Goal: Transaction & Acquisition: Book appointment/travel/reservation

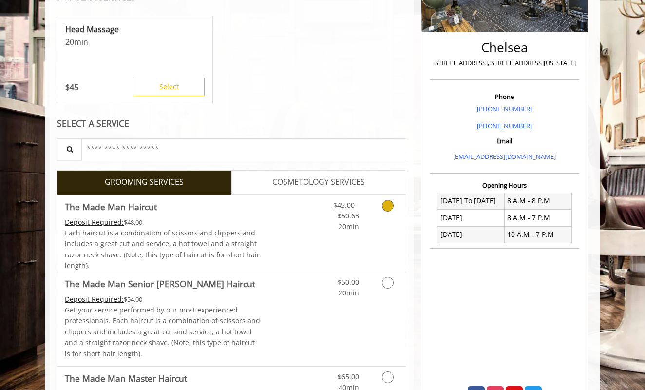
scroll to position [197, 0]
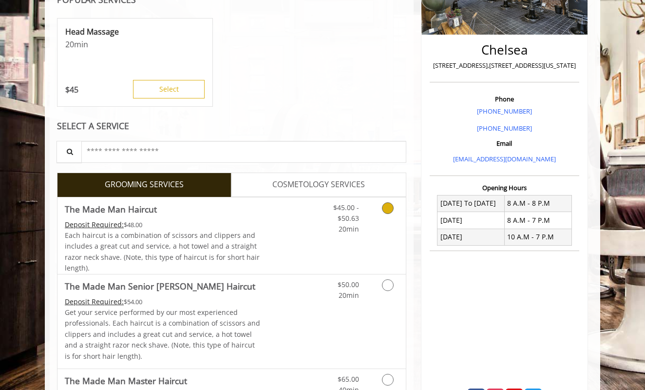
click at [388, 210] on icon "Grooming services" at bounding box center [388, 208] width 12 height 12
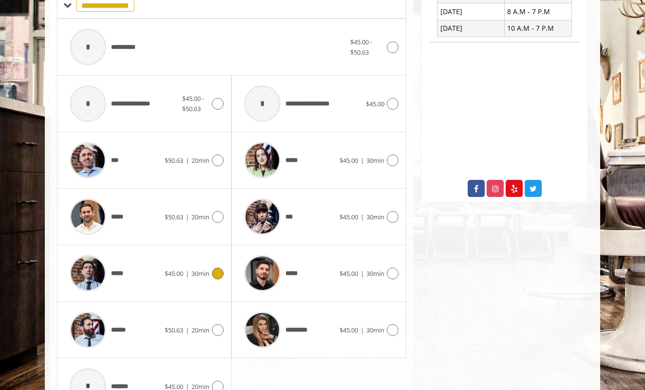
scroll to position [406, 0]
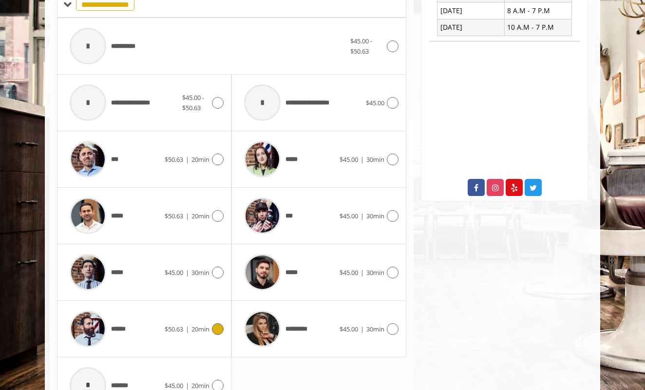
click at [213, 324] on icon at bounding box center [218, 329] width 12 height 12
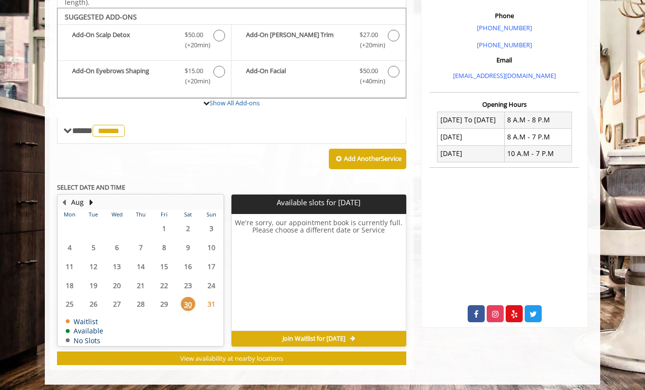
scroll to position [280, 0]
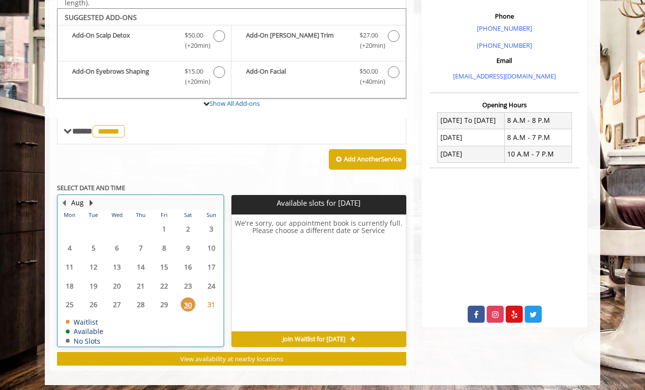
click at [90, 197] on button "Next Month" at bounding box center [91, 202] width 8 height 11
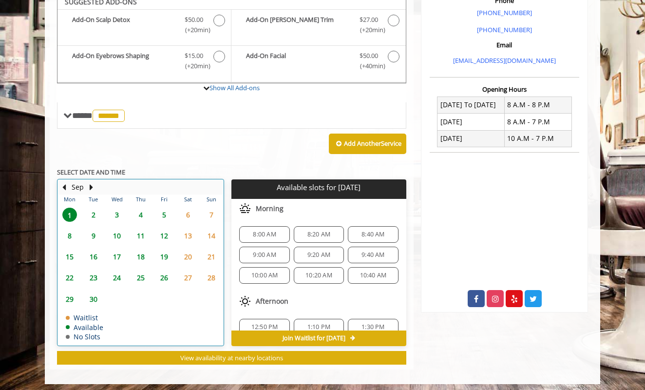
scroll to position [294, 0]
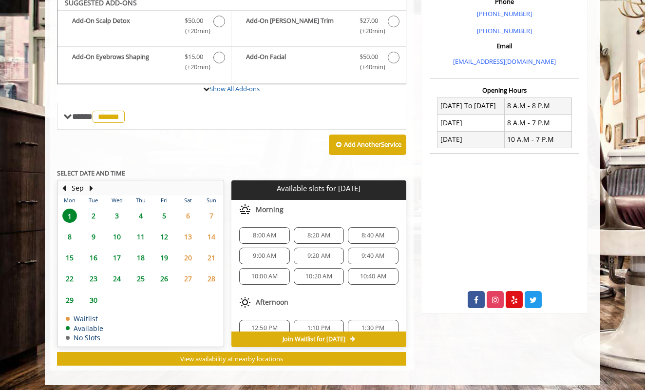
click at [95, 212] on span "2" at bounding box center [93, 215] width 15 height 14
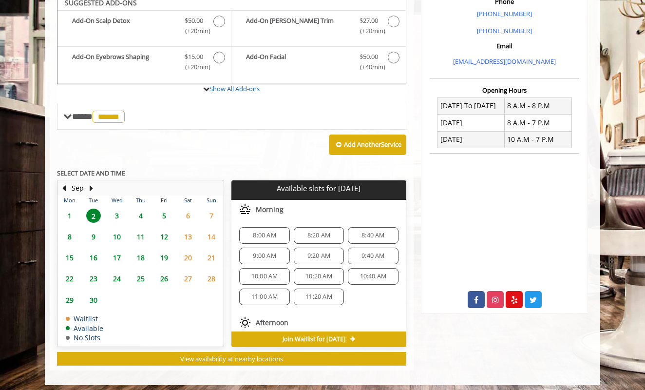
click at [69, 212] on span "1" at bounding box center [69, 215] width 15 height 14
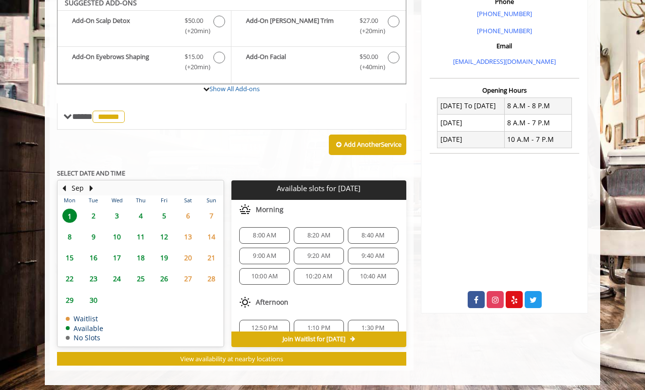
click at [92, 209] on span "2" at bounding box center [93, 215] width 15 height 14
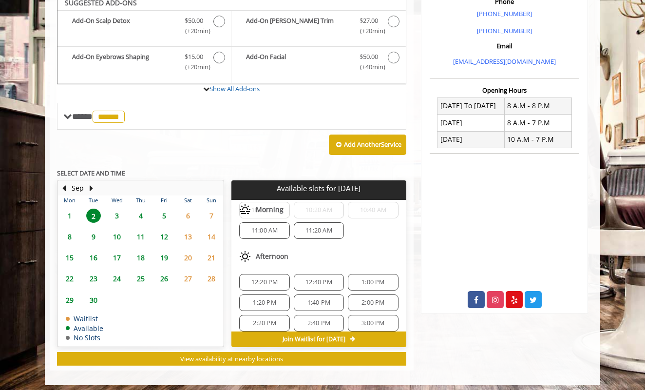
scroll to position [69, 0]
click at [368, 296] on span "2:00 PM" at bounding box center [372, 300] width 23 height 8
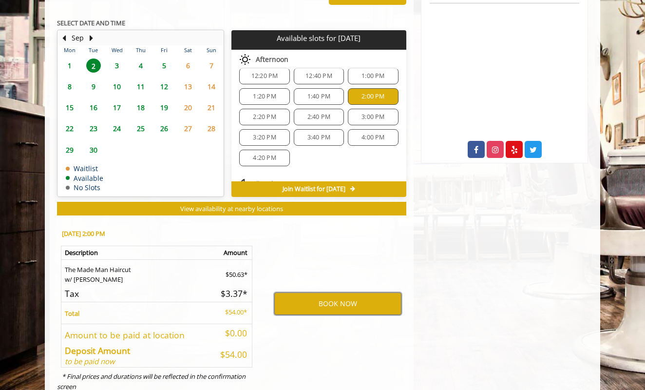
scroll to position [445, 0]
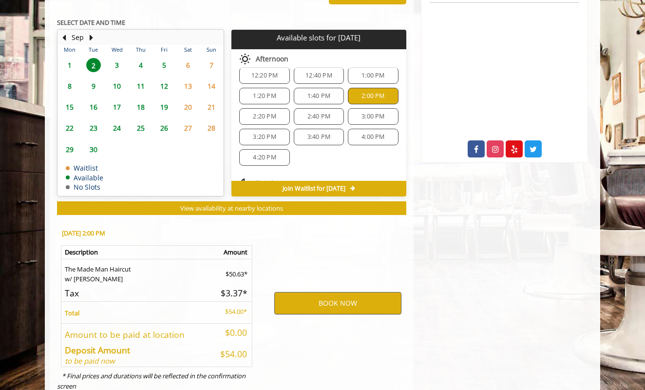
click at [342, 293] on button "BOOK NOW" at bounding box center [337, 303] width 127 height 22
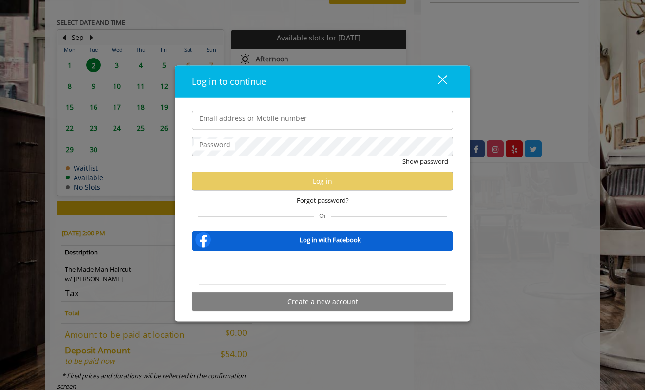
click at [332, 266] on div "Sign in with Google. Opens in new tab" at bounding box center [322, 267] width 89 height 21
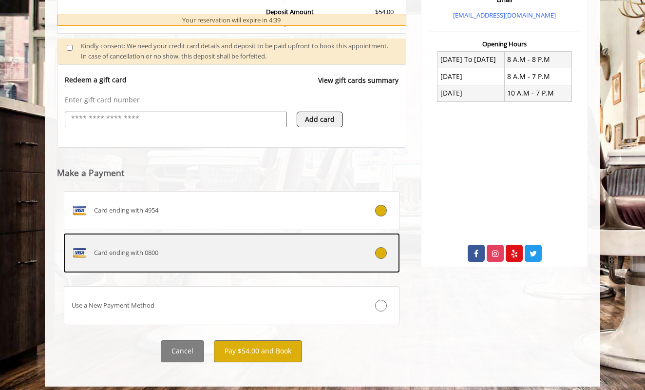
scroll to position [340, 0]
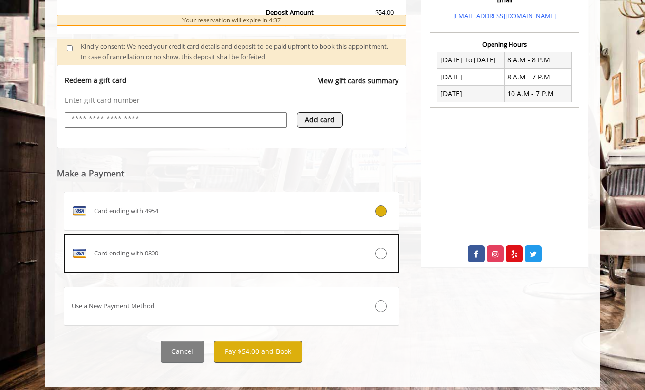
click at [260, 347] on button "Pay $54.00 and Book" at bounding box center [258, 351] width 88 height 22
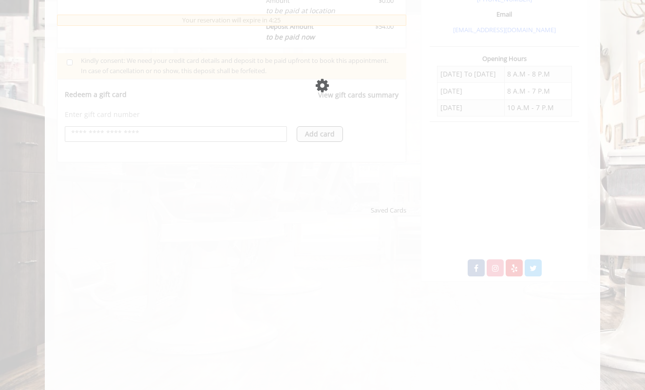
scroll to position [331, 0]
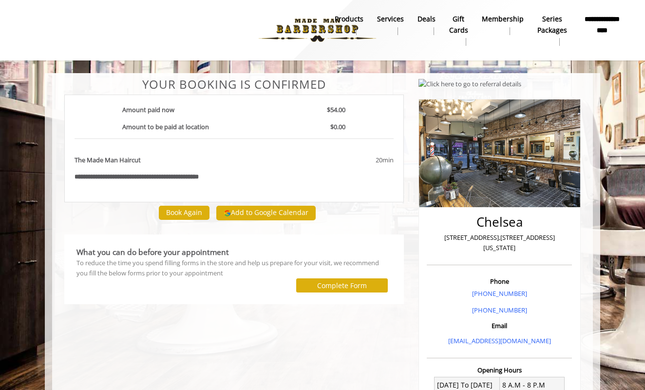
scroll to position [-14, 0]
